Goal: Task Accomplishment & Management: Manage account settings

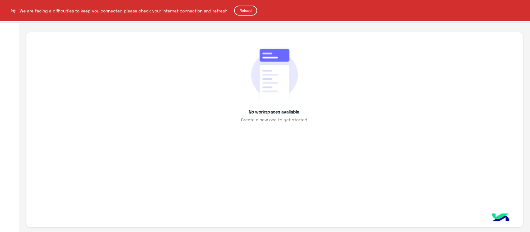
click at [336, 80] on html "We are facing a difficulties to keep you connected please check your internet c…" at bounding box center [265, 116] width 530 height 232
click at [237, 10] on button "Reload" at bounding box center [245, 11] width 23 height 10
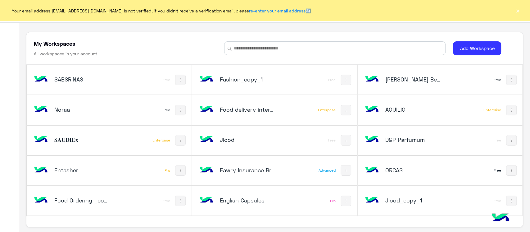
click at [518, 12] on button "×" at bounding box center [518, 10] width 6 height 6
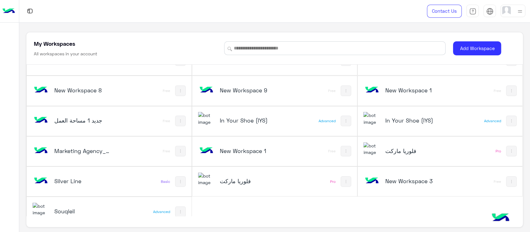
scroll to position [1235, 0]
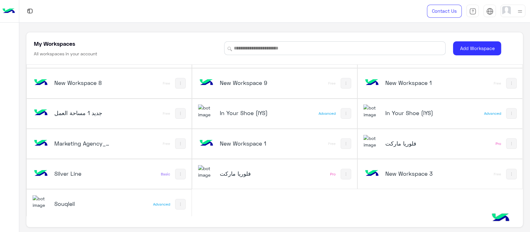
click at [216, 112] on div "In Your Shoe (IYS)" at bounding box center [244, 113] width 92 height 18
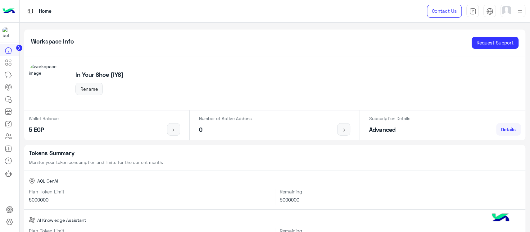
click at [5, 13] on img at bounding box center [8, 11] width 12 height 13
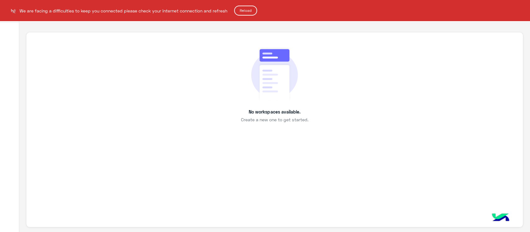
click at [244, 8] on button "Reload" at bounding box center [245, 11] width 23 height 10
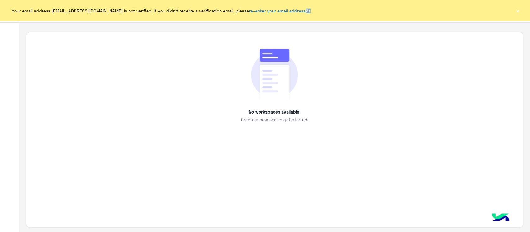
click at [515, 9] on button "×" at bounding box center [518, 10] width 6 height 6
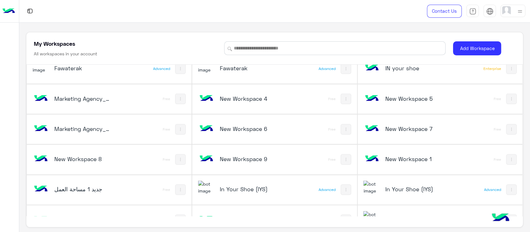
scroll to position [1235, 0]
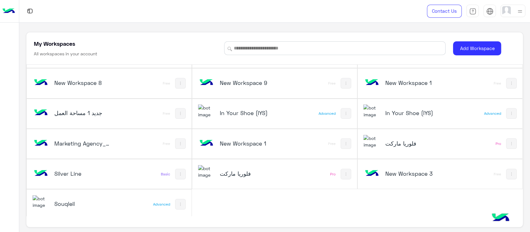
drag, startPoint x: 521, startPoint y: 203, endPoint x: 516, endPoint y: 197, distance: 7.8
click at [516, 195] on div "My Workspaces All workspaces in your account Add Workspace SABSRINAS Free Fashi…" at bounding box center [274, 129] width 497 height 195
click at [230, 104] on div "In Your Shoe (IYS)" at bounding box center [244, 113] width 92 height 18
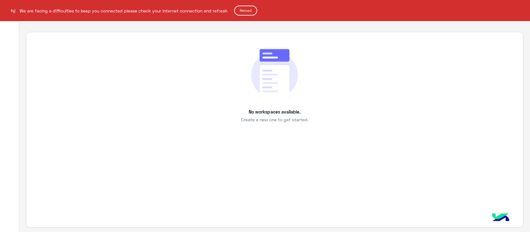
click at [251, 8] on button "Reload" at bounding box center [245, 11] width 23 height 10
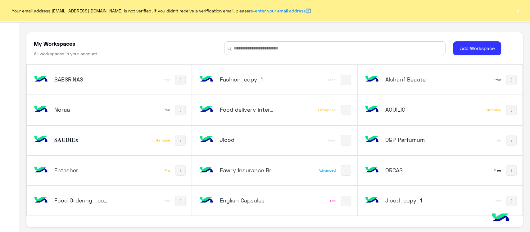
drag, startPoint x: 521, startPoint y: 71, endPoint x: 519, endPoint y: 82, distance: 10.4
click at [520, 82] on div "My Workspaces All workspaces in your account Add Workspace SABSRINAS Free Fashi…" at bounding box center [274, 129] width 497 height 195
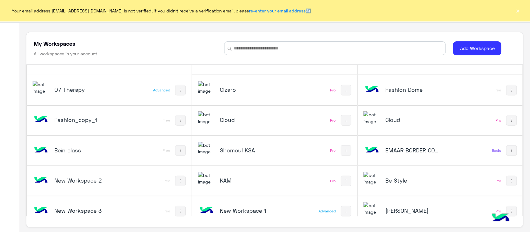
scroll to position [1235, 0]
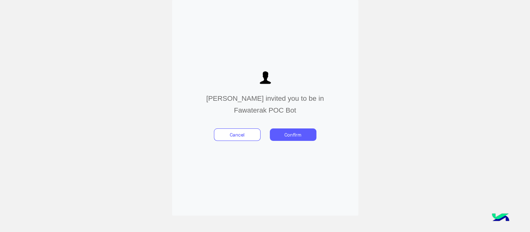
click at [288, 139] on button "Confirm" at bounding box center [293, 134] width 47 height 12
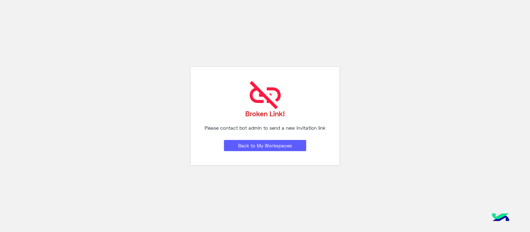
click at [280, 142] on button "Back to My Workspaces" at bounding box center [265, 145] width 82 height 11
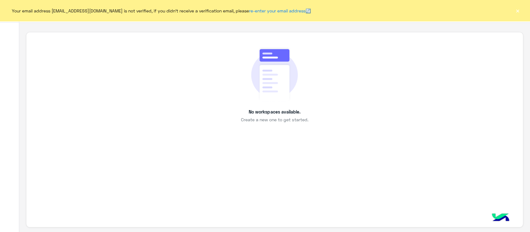
click at [340, 81] on div "No workspaces available. Create a new one to get started." at bounding box center [274, 84] width 468 height 77
click at [515, 11] on button "×" at bounding box center [518, 10] width 6 height 6
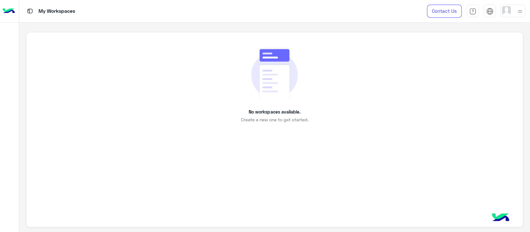
click at [266, 33] on div "No workspaces available. Create a new one to get started." at bounding box center [274, 129] width 497 height 195
click at [251, 70] on img at bounding box center [274, 73] width 47 height 55
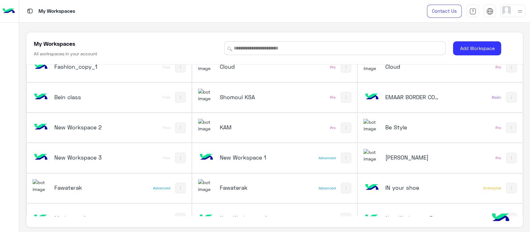
scroll to position [1235, 0]
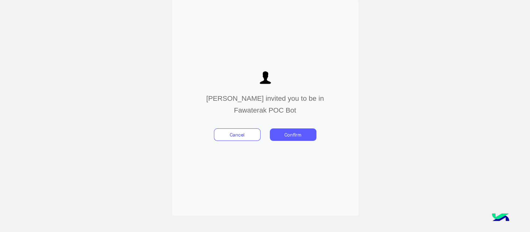
click at [284, 138] on button "Confirm" at bounding box center [293, 134] width 47 height 12
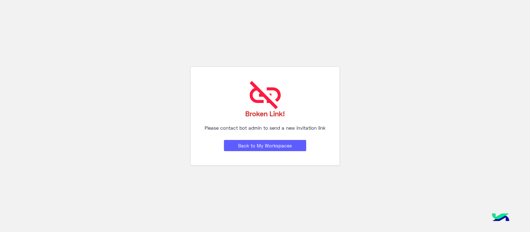
click at [257, 142] on button "Back to My Workspaces" at bounding box center [265, 145] width 82 height 11
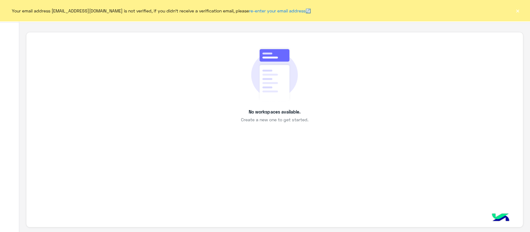
click at [517, 9] on button "×" at bounding box center [518, 10] width 6 height 6
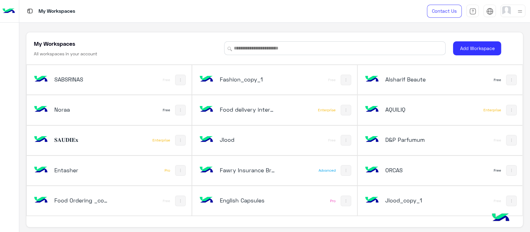
click at [289, 55] on div "My Workspaces All workspaces in your account Add Workspace" at bounding box center [274, 48] width 496 height 33
click at [258, 51] on input at bounding box center [334, 48] width 221 height 14
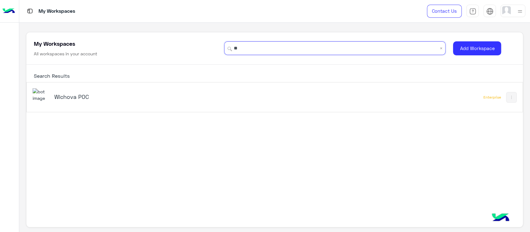
type input "*"
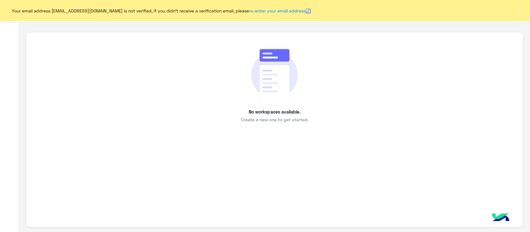
click at [513, 10] on div "Your email address [EMAIL_ADDRESS][DOMAIN_NAME] is not verified, if you didn't …" at bounding box center [265, 10] width 530 height 21
click at [517, 14] on button "×" at bounding box center [518, 10] width 6 height 6
click at [300, 12] on button "×" at bounding box center [518, 10] width 6 height 6
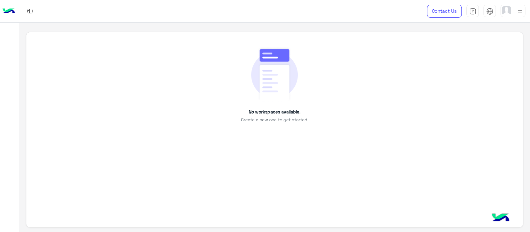
click at [179, 62] on div "No workspaces available. Create a new one to get started." at bounding box center [274, 84] width 468 height 77
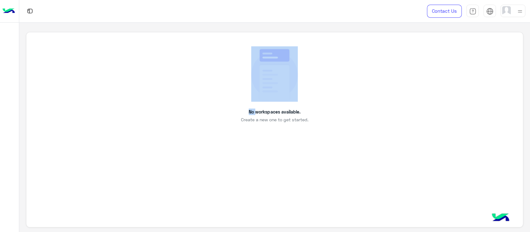
click at [179, 62] on div "No workspaces available. Create a new one to get started." at bounding box center [274, 84] width 468 height 77
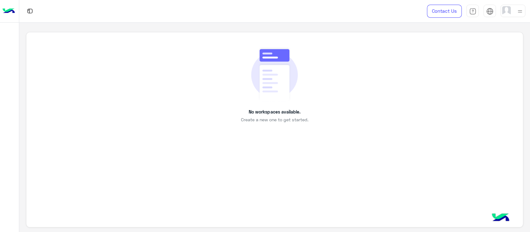
click at [300, 128] on div "No workspaces available. Create a new one to get started." at bounding box center [274, 129] width 497 height 195
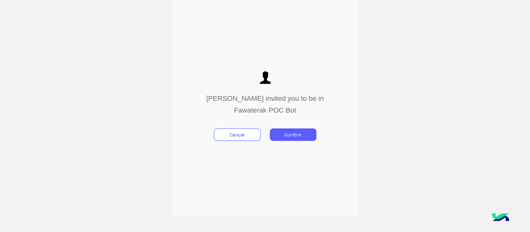
click at [287, 134] on button "Confirm" at bounding box center [293, 134] width 47 height 12
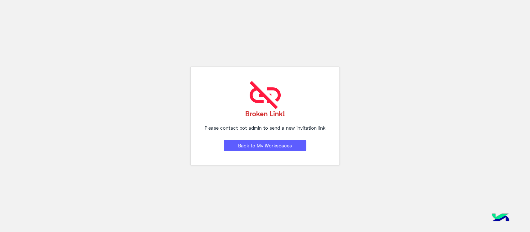
click at [268, 145] on button "Back to My Workspaces" at bounding box center [265, 145] width 82 height 11
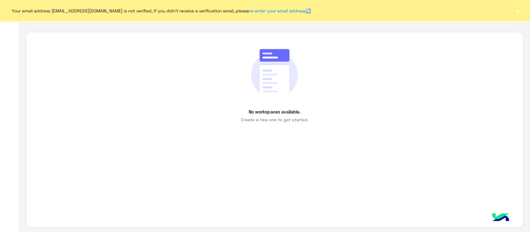
click at [517, 16] on div "Your email address sabrin.shawky@hulul.net is not verified, if you didn't recei…" at bounding box center [265, 10] width 530 height 21
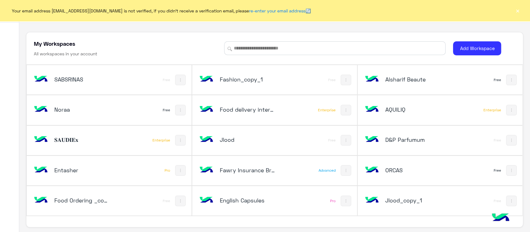
click at [515, 13] on button "×" at bounding box center [518, 10] width 6 height 6
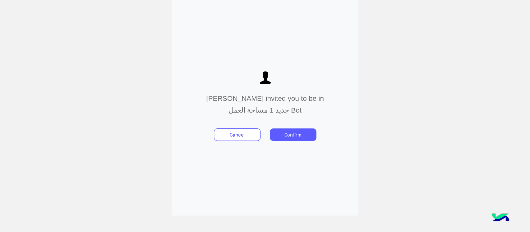
click at [276, 130] on button "Confirm" at bounding box center [293, 134] width 47 height 12
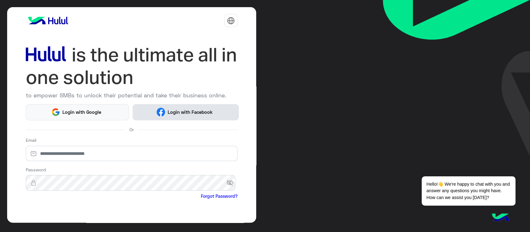
click at [204, 109] on span "Login with Facebook" at bounding box center [190, 111] width 50 height 7
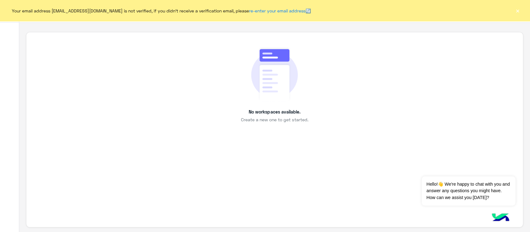
click at [517, 12] on button "×" at bounding box center [518, 10] width 6 height 6
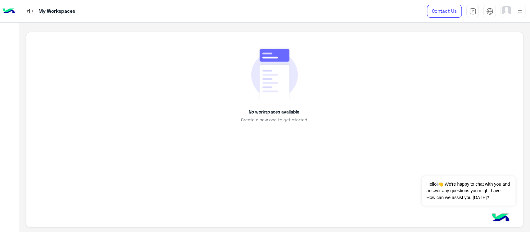
click at [465, 46] on div "No workspaces available. Create a new one to get started." at bounding box center [274, 84] width 468 height 77
drag, startPoint x: 529, startPoint y: 30, endPoint x: 530, endPoint y: 99, distance: 69.3
click at [530, 99] on div at bounding box center [530, 116] width 0 height 232
click at [192, 72] on div "No workspaces available. Create a new one to get started." at bounding box center [274, 84] width 468 height 77
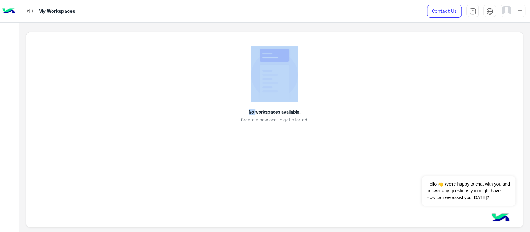
click at [192, 72] on div "No workspaces available. Create a new one to get started." at bounding box center [274, 84] width 468 height 77
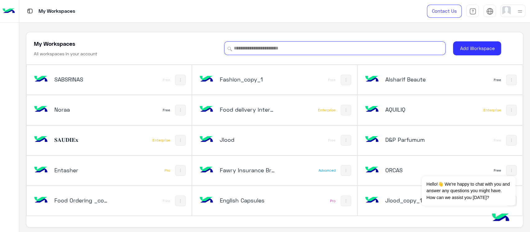
click at [272, 47] on input at bounding box center [334, 48] width 221 height 14
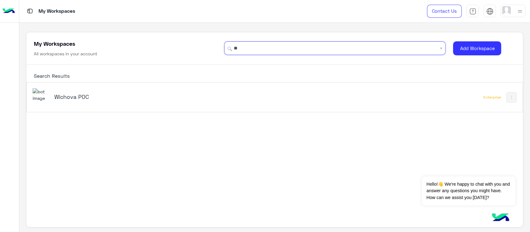
type input "*"
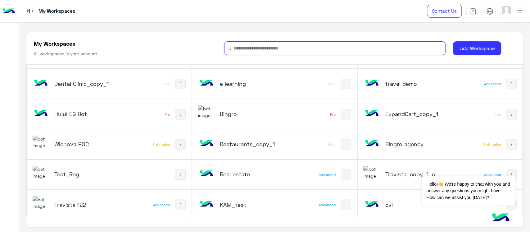
scroll to position [1235, 0]
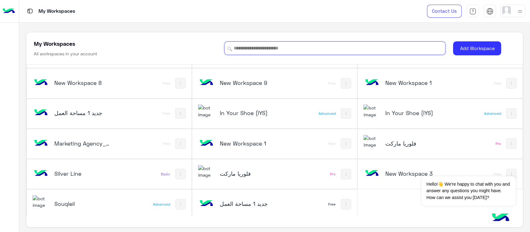
click at [262, 52] on input at bounding box center [334, 48] width 221 height 14
click at [241, 48] on input at bounding box center [334, 48] width 221 height 14
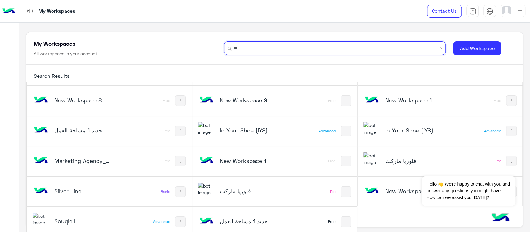
type input "*"
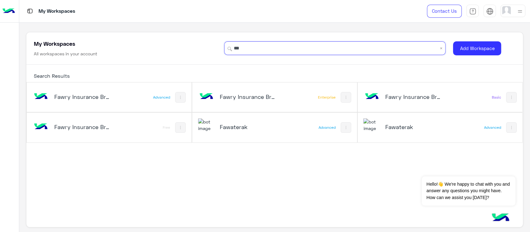
scroll to position [0, 0]
type input "*"
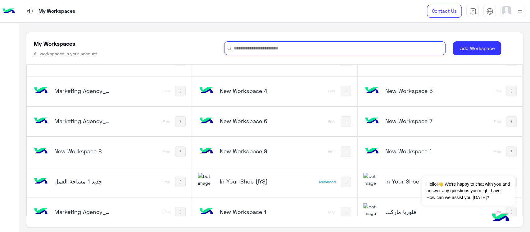
scroll to position [1235, 0]
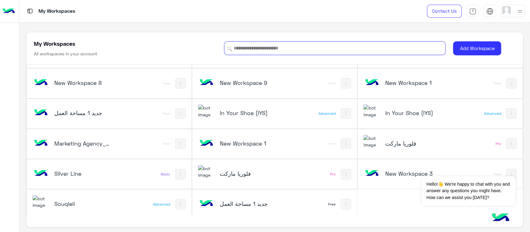
click at [278, 48] on input at bounding box center [334, 48] width 221 height 14
click at [229, 172] on h5 "فلوريا ماركت" at bounding box center [247, 173] width 55 height 7
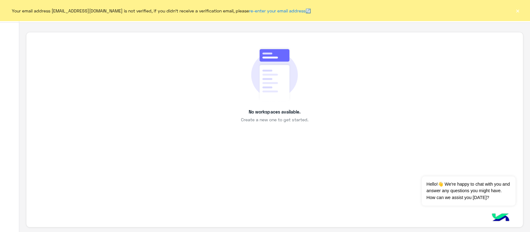
click at [518, 13] on button "×" at bounding box center [518, 10] width 6 height 6
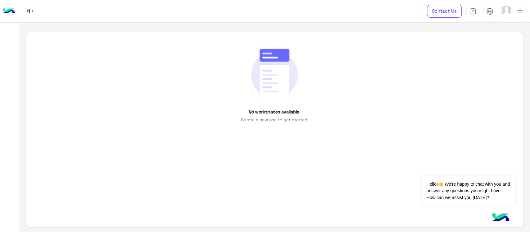
click at [140, 63] on div "No workspaces available. Create a new one to get started." at bounding box center [274, 84] width 468 height 77
